Goal: Information Seeking & Learning: Compare options

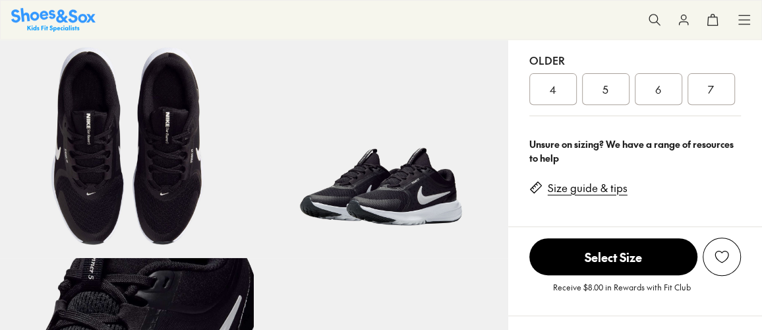
scroll to position [243, 0]
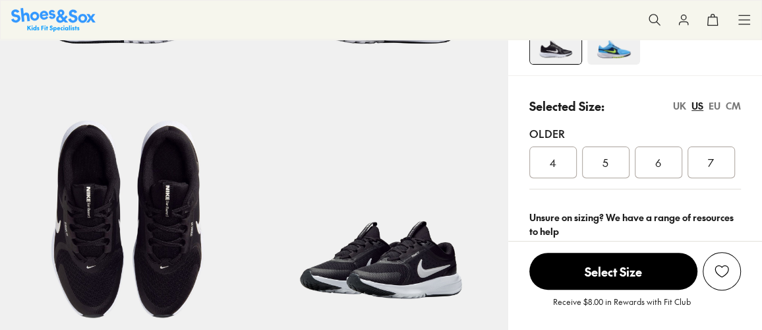
select select "*"
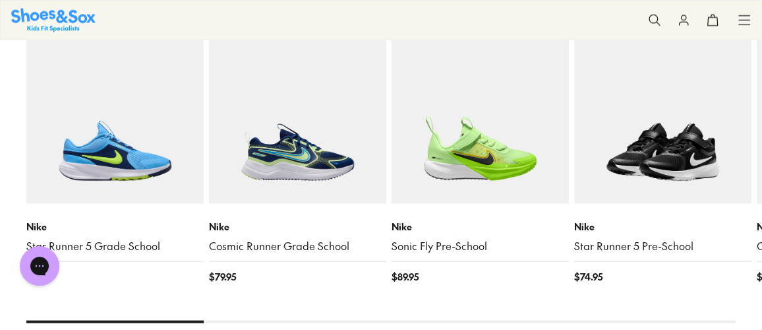
scroll to position [1498, 0]
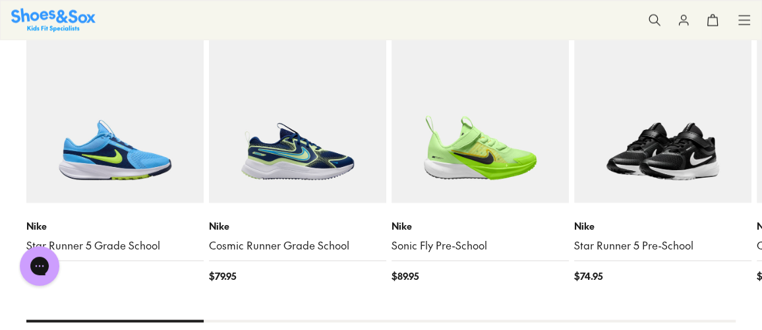
click at [619, 183] on img at bounding box center [662, 113] width 177 height 177
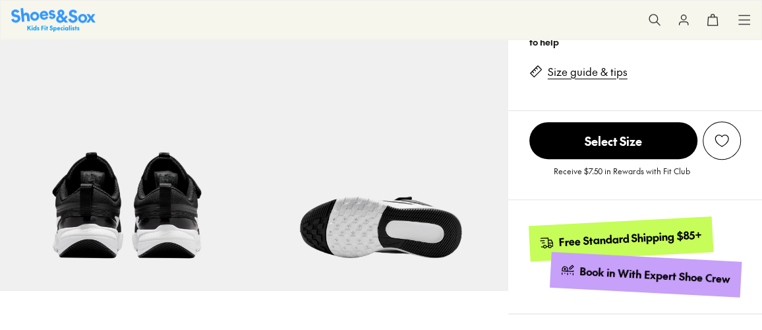
select select "*"
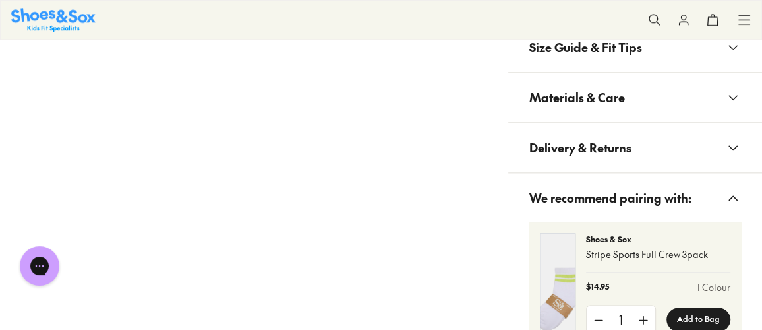
click at [559, 136] on span "Delivery & Returns" at bounding box center [580, 147] width 102 height 39
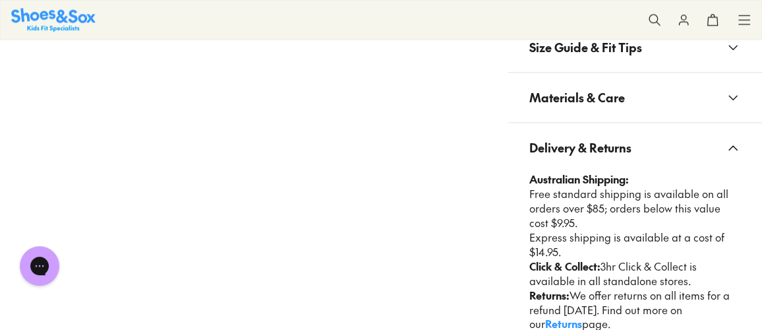
click at [580, 111] on span "Materials & Care" at bounding box center [577, 97] width 96 height 39
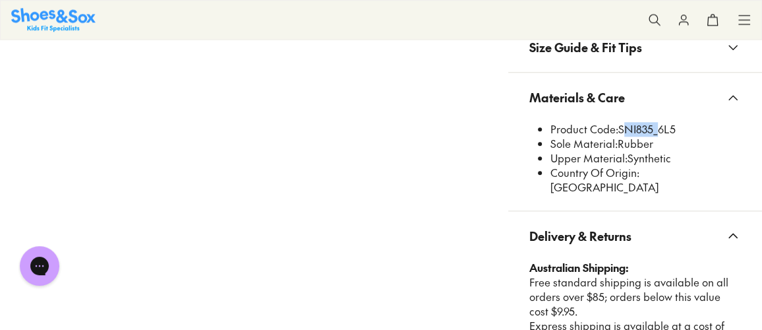
drag, startPoint x: 625, startPoint y: 127, endPoint x: 652, endPoint y: 129, distance: 27.1
click at [652, 129] on li "Product Code: SNI835_6L5" at bounding box center [645, 129] width 190 height 15
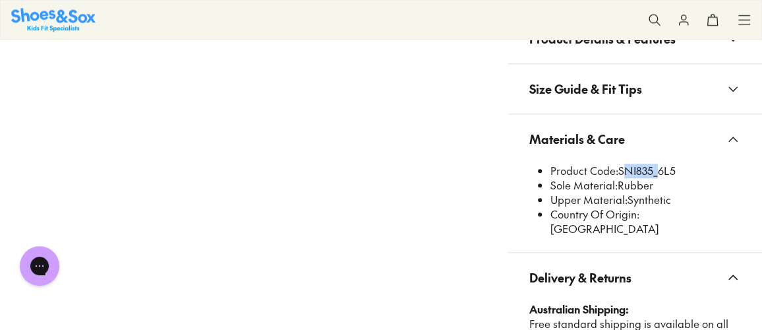
scroll to position [897, 0]
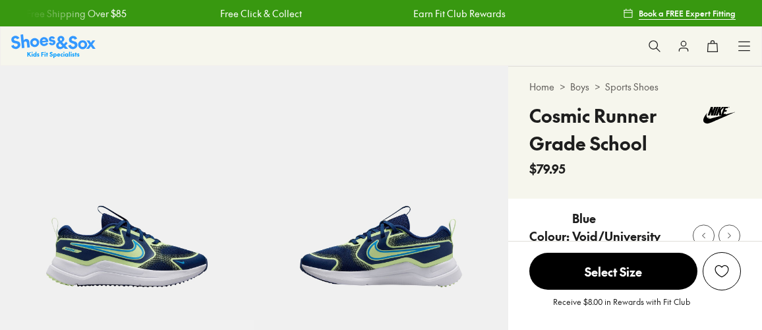
scroll to position [718, 0]
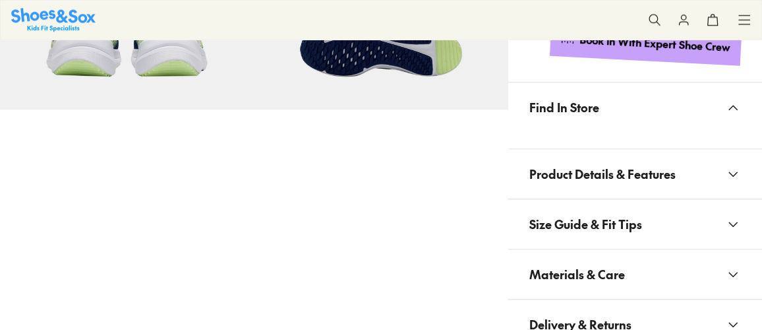
click at [641, 253] on button "Materials & Care" at bounding box center [635, 273] width 254 height 49
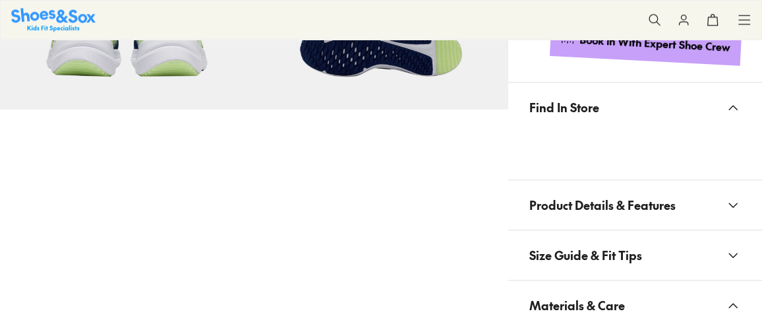
scroll to position [0, 0]
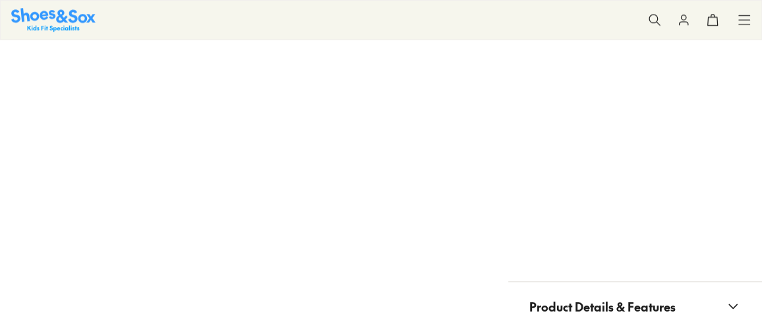
select select "*"
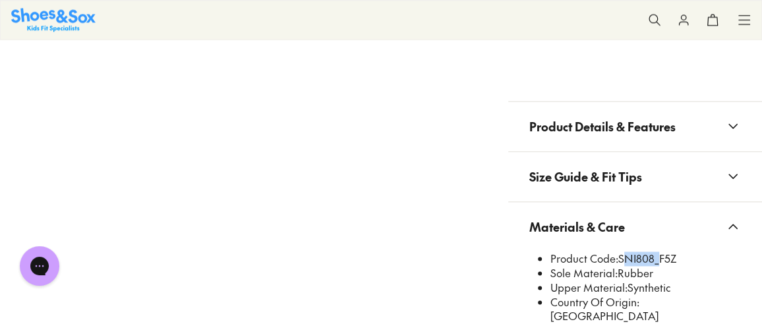
drag, startPoint x: 618, startPoint y: 254, endPoint x: 652, endPoint y: 251, distance: 33.7
click at [652, 251] on li "Product Code: SNI808_F5Z" at bounding box center [645, 258] width 190 height 15
copy li "SNI808"
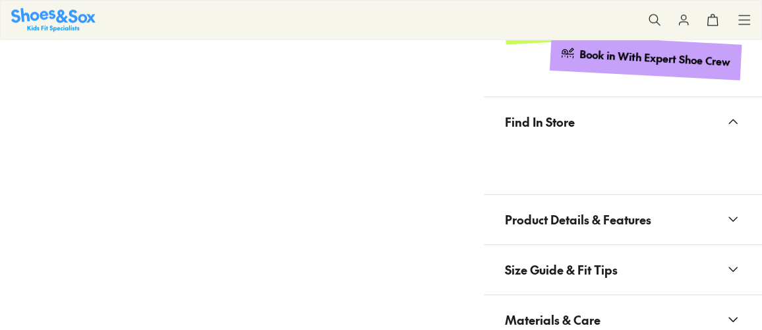
select select "*"
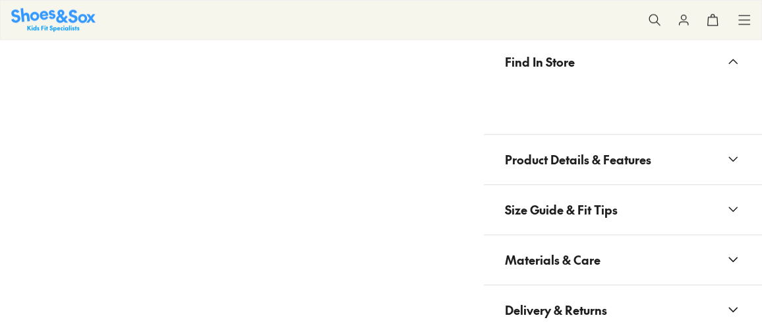
click at [579, 266] on span "Materials & Care" at bounding box center [553, 259] width 96 height 39
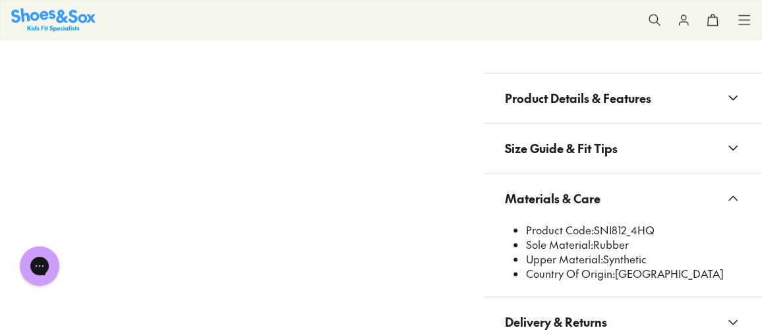
scroll to position [1078, 0]
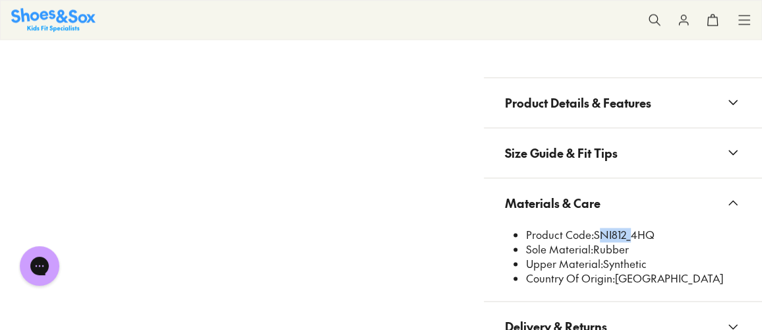
drag, startPoint x: 597, startPoint y: 241, endPoint x: 628, endPoint y: 243, distance: 31.1
click at [628, 242] on li "Product Code: SNI812_4HQ" at bounding box center [633, 234] width 215 height 15
copy li "SNI812"
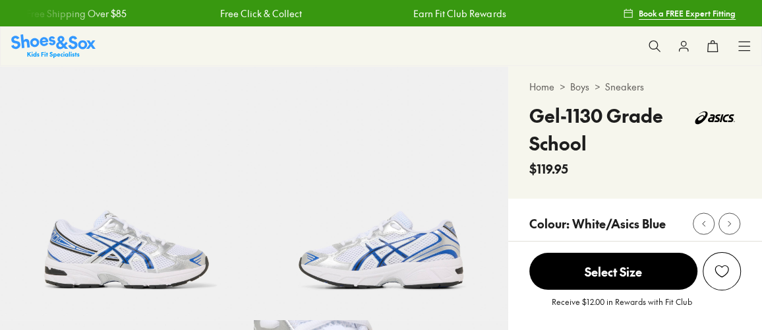
scroll to position [119, 0]
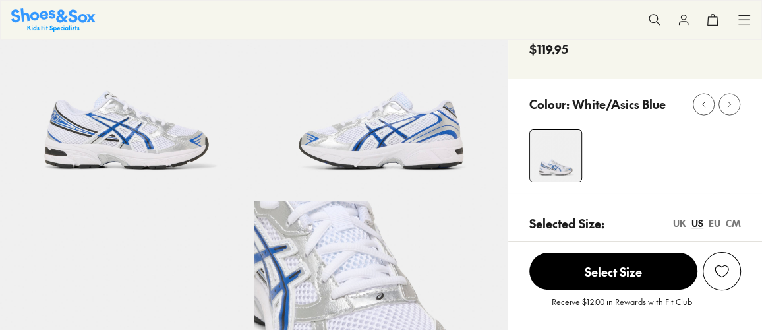
select select "*"
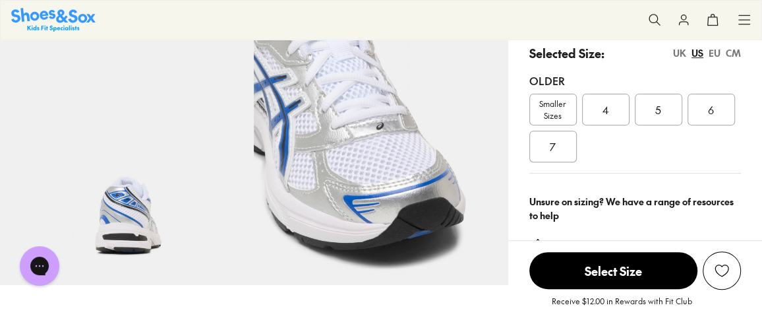
scroll to position [239, 0]
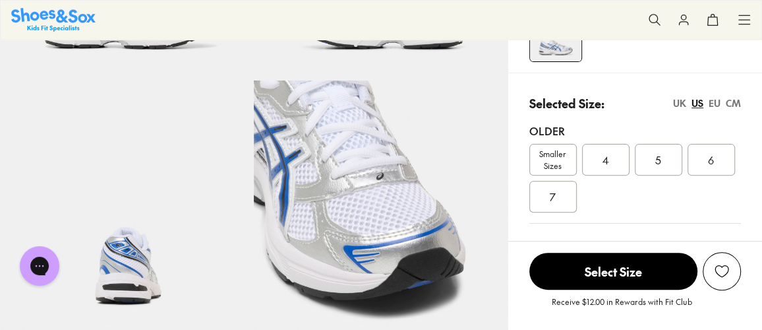
click at [554, 152] on span "Smaller Sizes" at bounding box center [553, 160] width 46 height 24
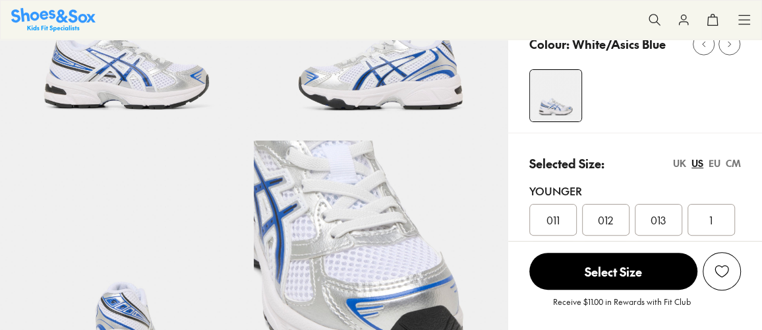
click at [617, 225] on div "012" at bounding box center [605, 220] width 47 height 32
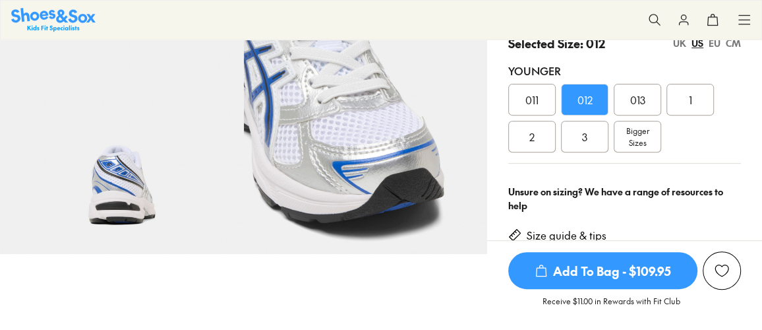
scroll to position [419, 0]
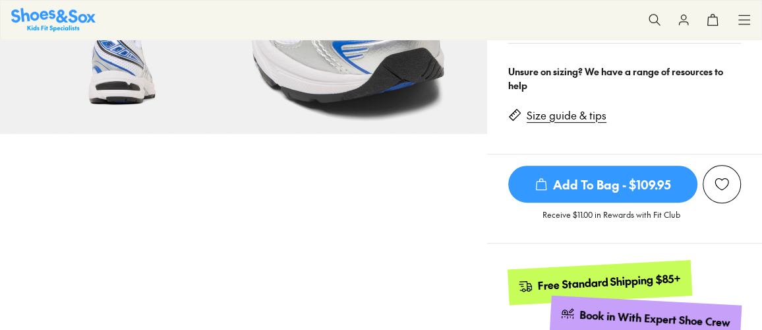
select select "*"
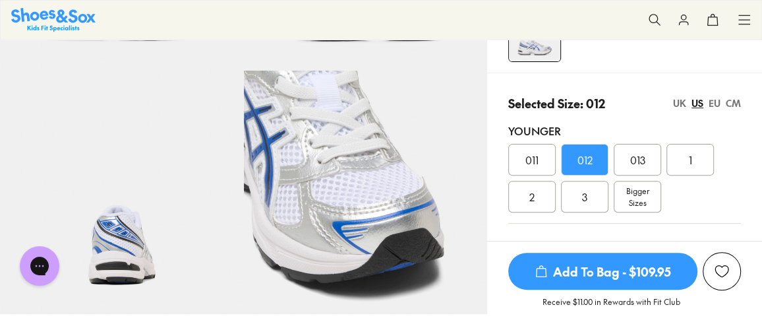
scroll to position [59, 0]
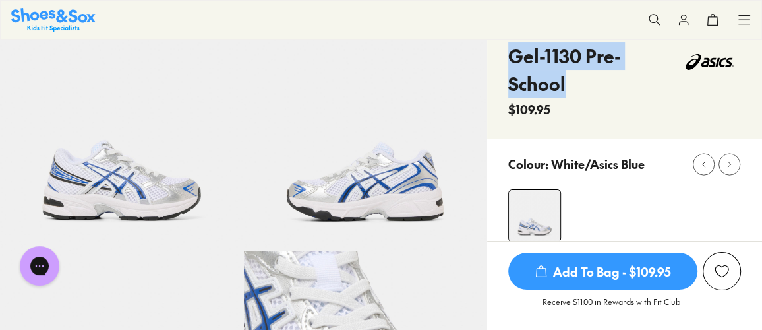
drag, startPoint x: 511, startPoint y: 51, endPoint x: 571, endPoint y: 86, distance: 70.3
click at [571, 86] on h4 "Gel-1130 Pre-School" at bounding box center [593, 69] width 170 height 55
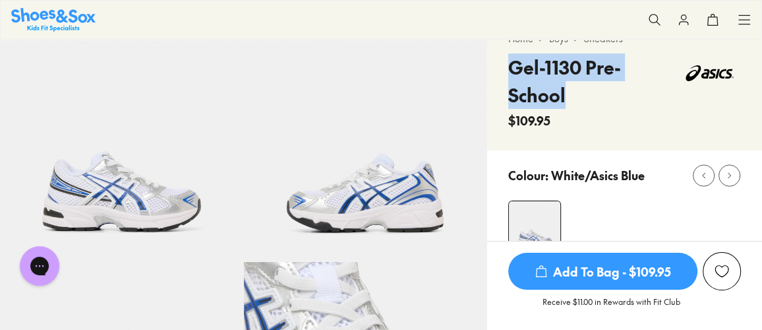
scroll to position [51, 0]
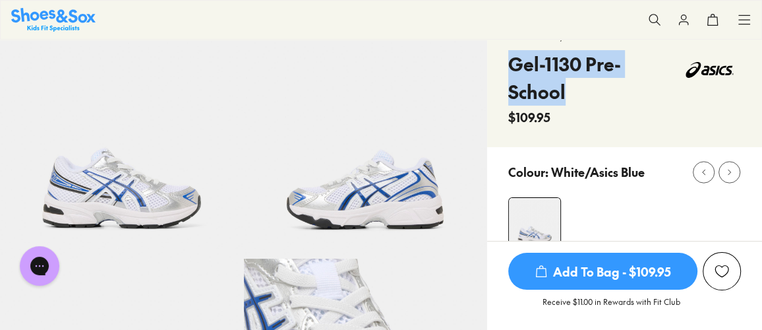
click at [556, 105] on div "Gel-1130 Pre-School $109.95" at bounding box center [593, 88] width 170 height 76
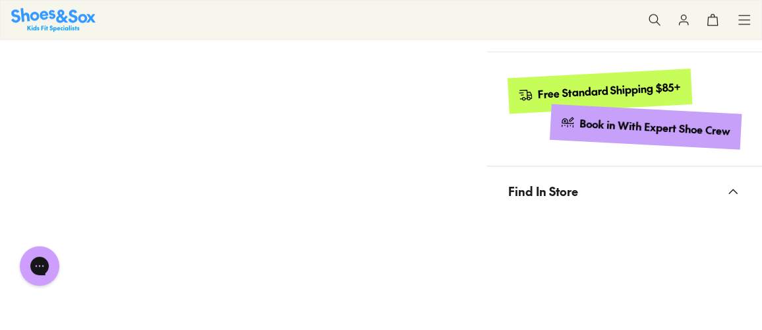
scroll to position [610, 0]
click at [270, 196] on div "Pinch & Zoom (100%)" at bounding box center [243, 146] width 487 height 1380
